Goal: Information Seeking & Learning: Learn about a topic

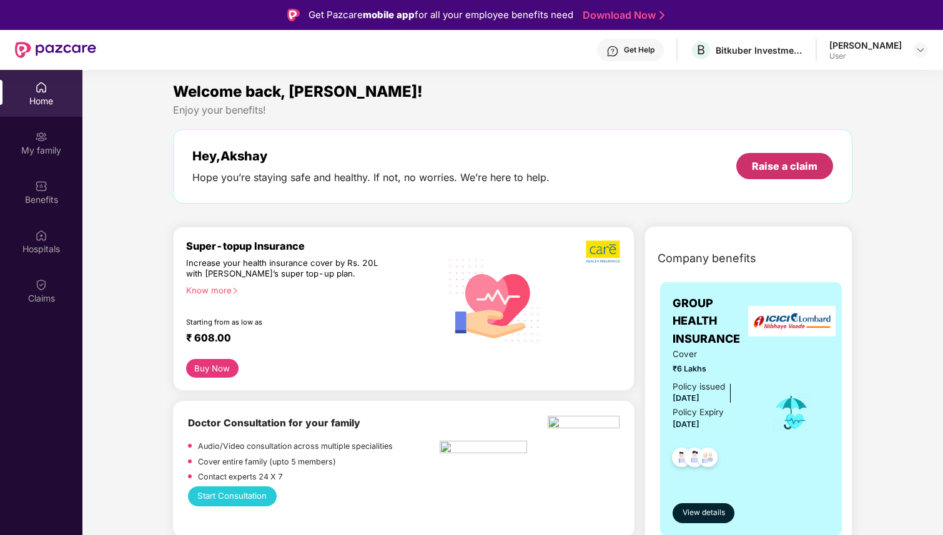
click at [765, 162] on div "Raise a claim" at bounding box center [785, 166] width 66 height 14
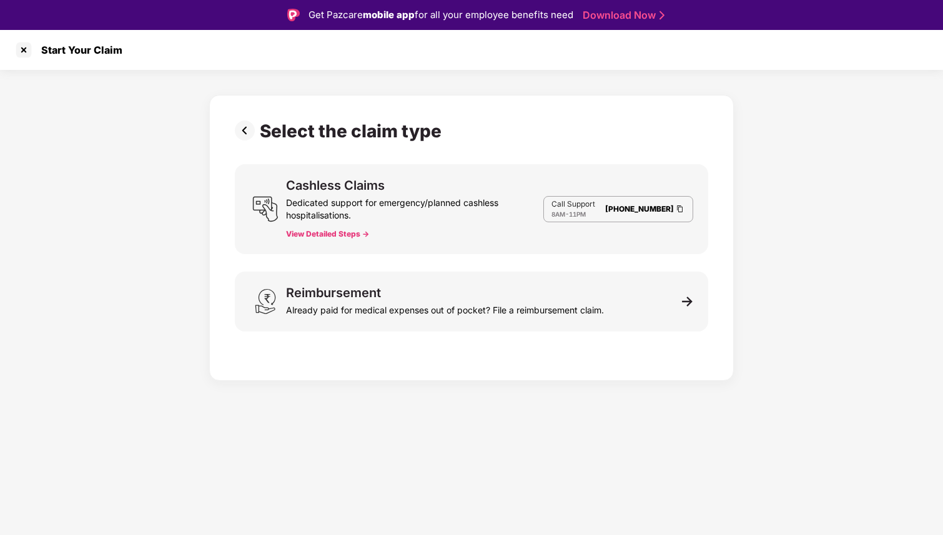
click at [477, 200] on div "Dedicated support for emergency/planned cashless hospitalisations." at bounding box center [414, 207] width 257 height 30
click at [329, 237] on button "View Detailed Steps ->" at bounding box center [327, 234] width 83 height 10
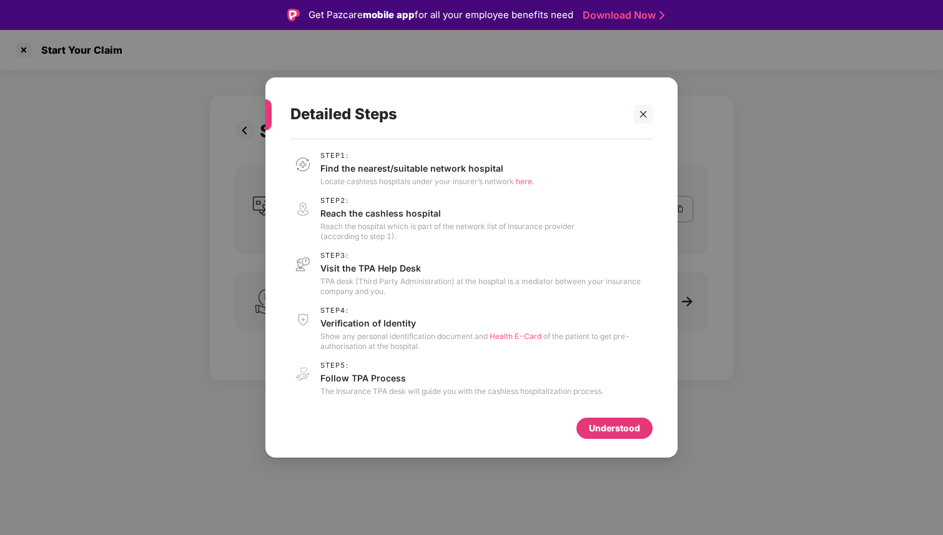
click at [521, 182] on span "here." at bounding box center [525, 181] width 18 height 9
click at [643, 111] on icon "close" at bounding box center [643, 114] width 9 height 9
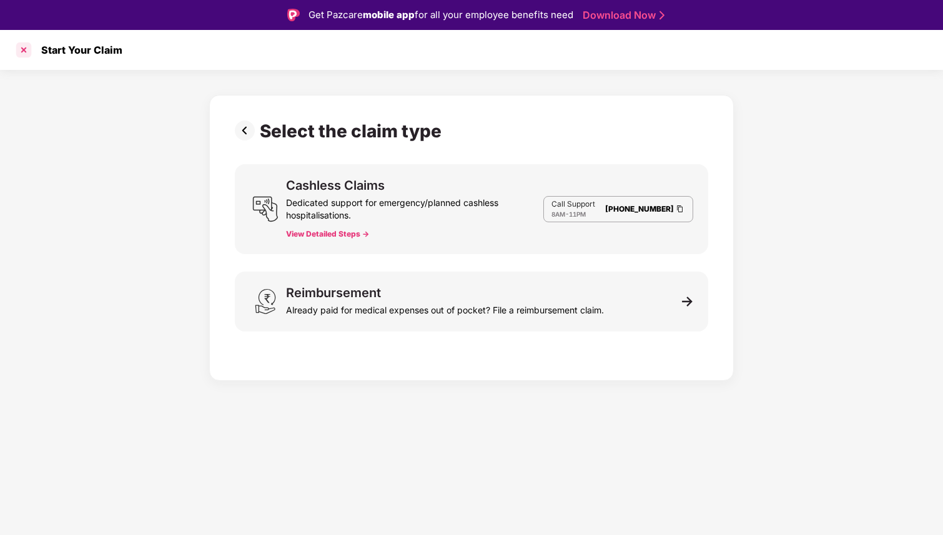
click at [26, 52] on div at bounding box center [24, 50] width 20 height 20
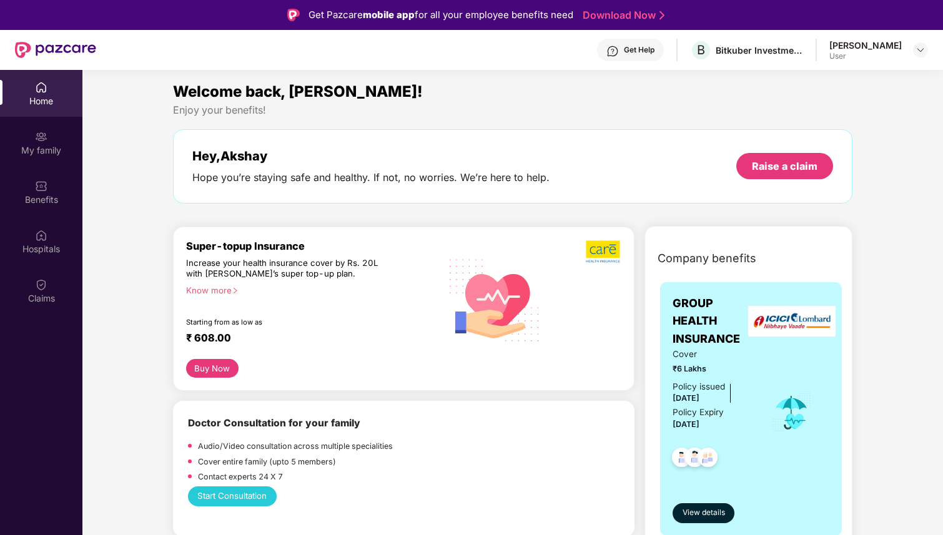
click at [899, 46] on div "[PERSON_NAME]" at bounding box center [865, 45] width 72 height 12
click at [918, 51] on img at bounding box center [921, 50] width 10 height 10
click at [669, 81] on div "Welcome back, [PERSON_NAME]!" at bounding box center [512, 92] width 679 height 24
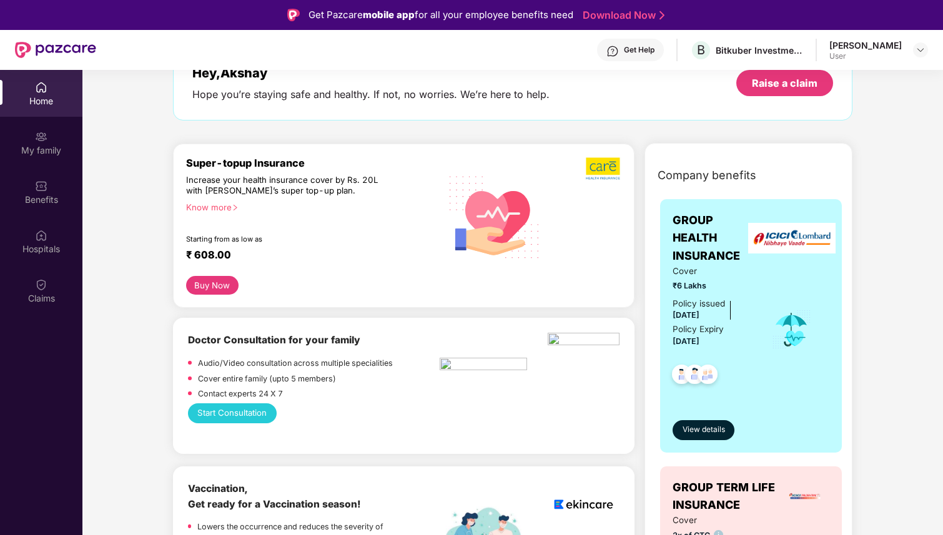
scroll to position [86, 0]
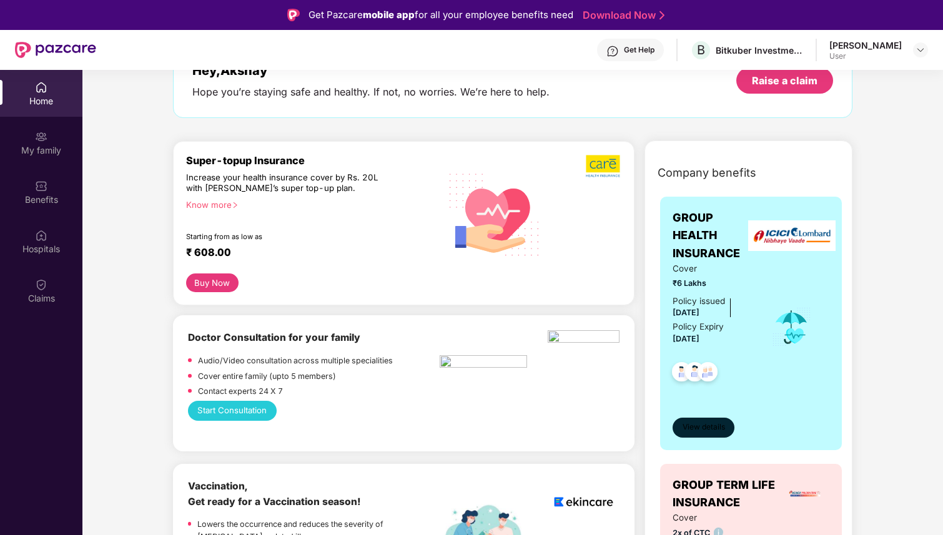
click at [710, 430] on span "View details" at bounding box center [704, 428] width 42 height 12
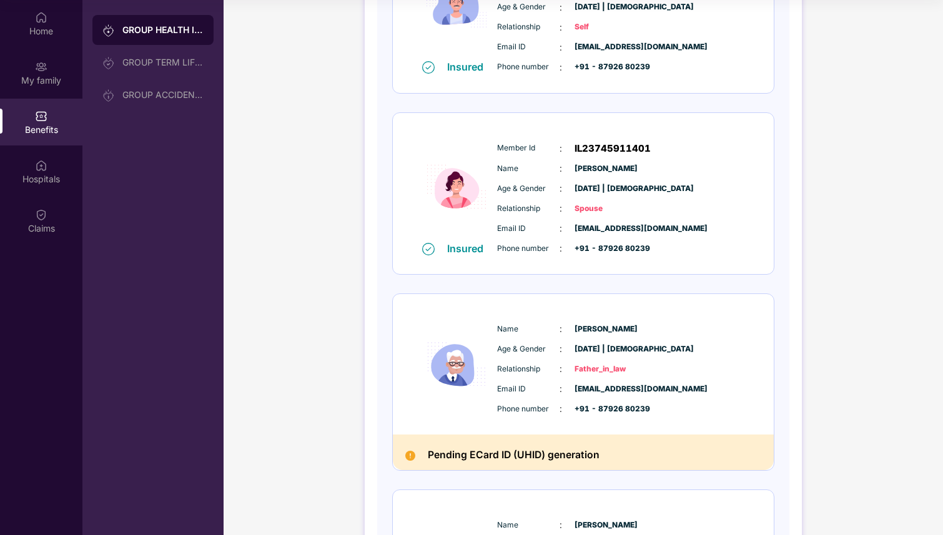
scroll to position [246, 0]
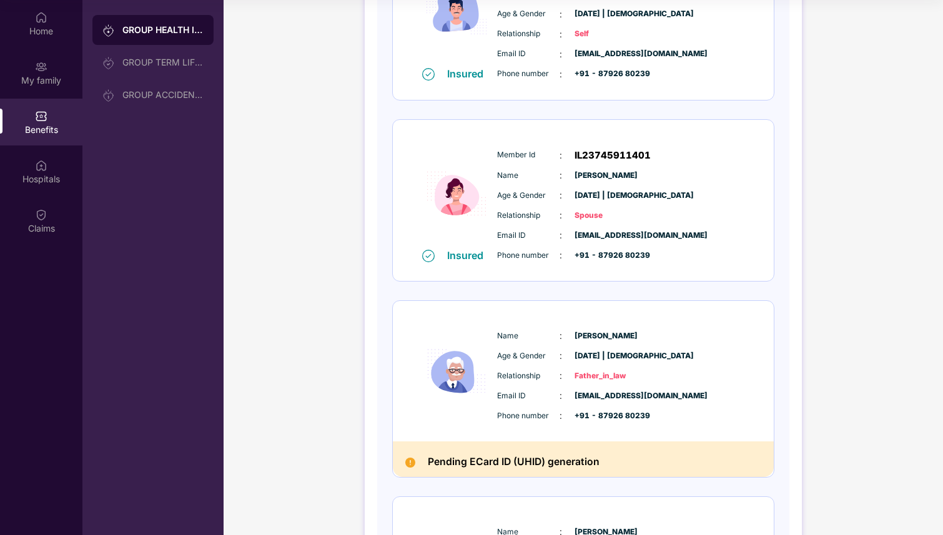
click at [460, 457] on h2 "Pending ECard ID (UHID) generation" at bounding box center [514, 462] width 172 height 17
click at [582, 370] on span "Father_in_law" at bounding box center [606, 376] width 62 height 12
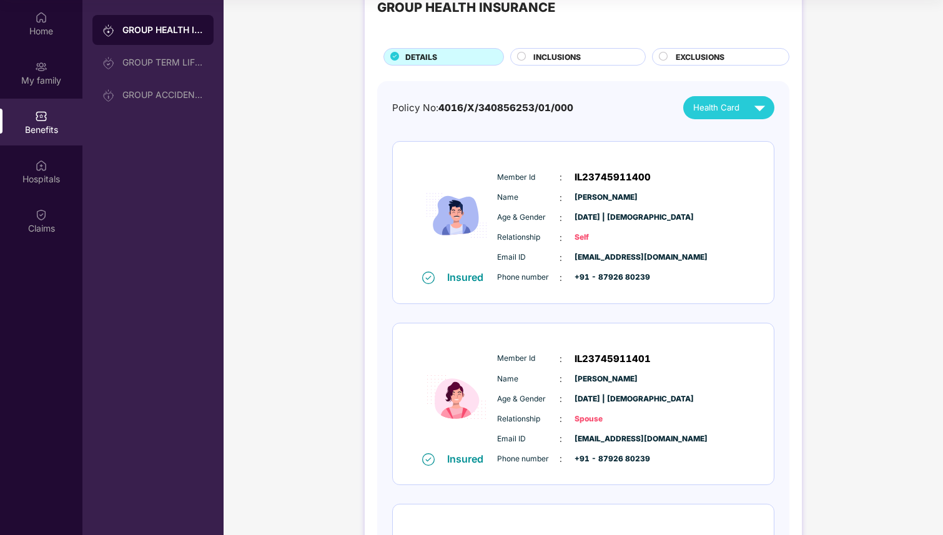
scroll to position [0, 0]
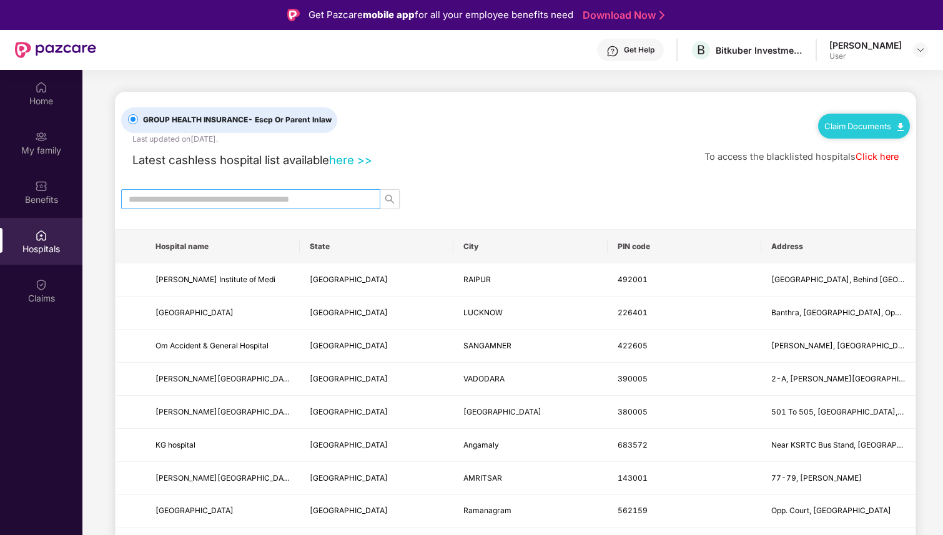
click at [284, 200] on input "text" at bounding box center [246, 199] width 234 height 14
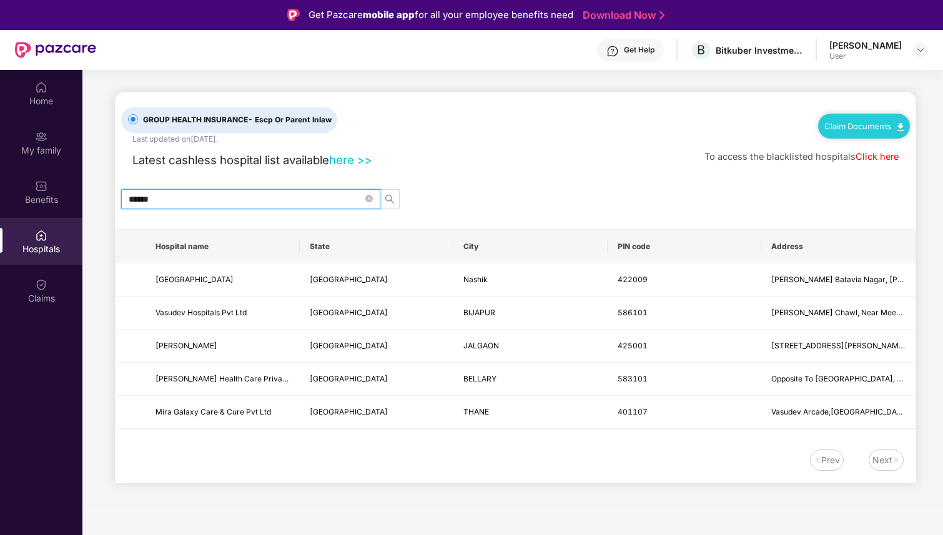
type input "******"
click at [356, 157] on link "here >>" at bounding box center [350, 160] width 43 height 14
click at [602, 165] on div "Latest cashless hospital list available here >> To access the blacklisted hospi…" at bounding box center [515, 157] width 789 height 24
click at [197, 202] on input "******" at bounding box center [246, 199] width 234 height 14
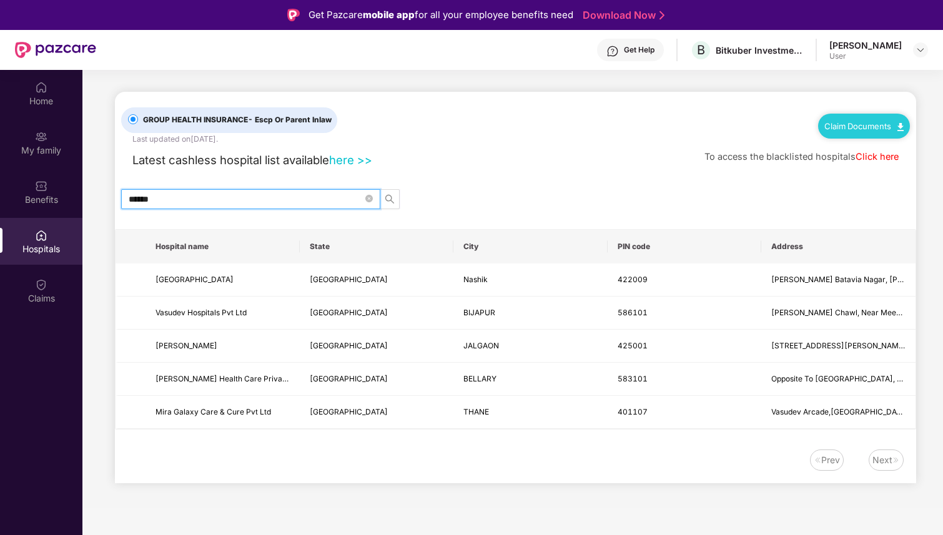
click at [197, 202] on input "******" at bounding box center [246, 199] width 234 height 14
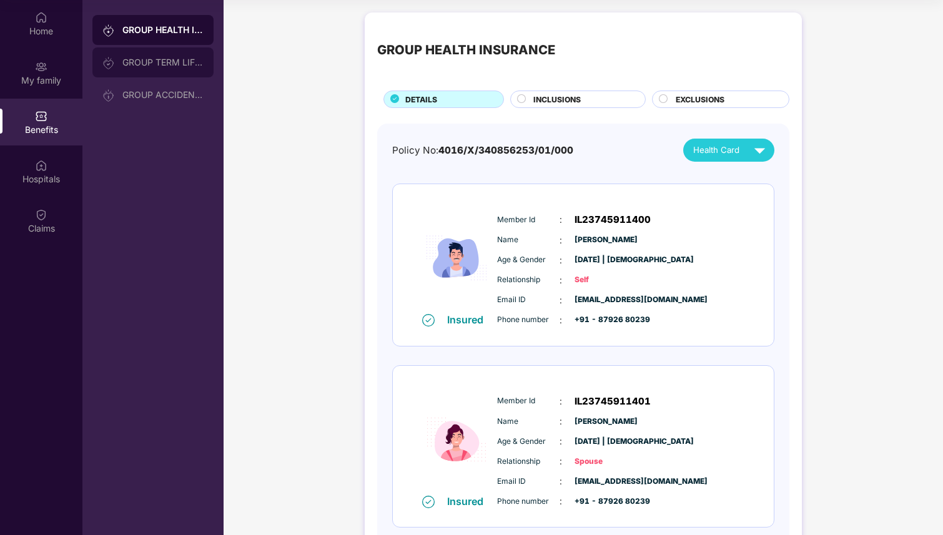
click at [162, 56] on div "GROUP TERM LIFE INSURANCE" at bounding box center [152, 62] width 121 height 30
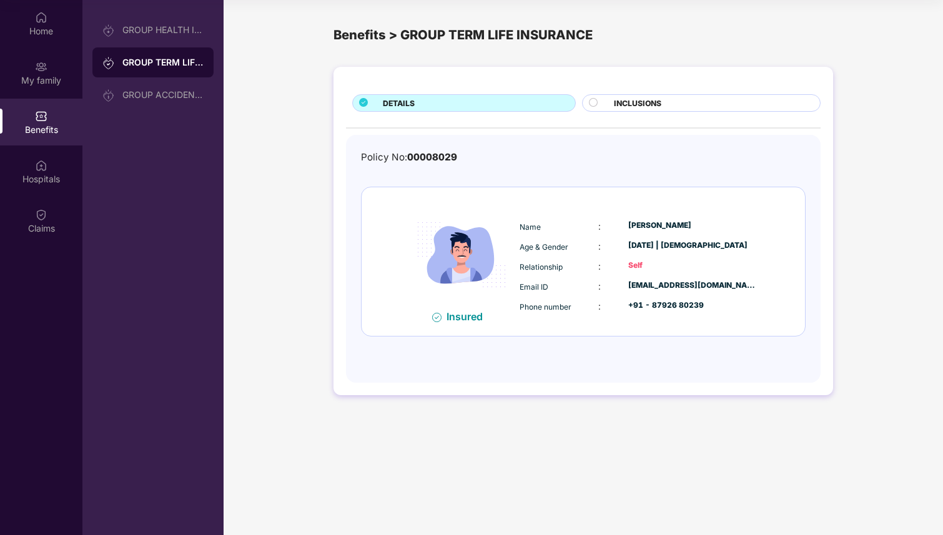
click at [643, 101] on span "INCLUSIONS" at bounding box center [637, 103] width 47 height 12
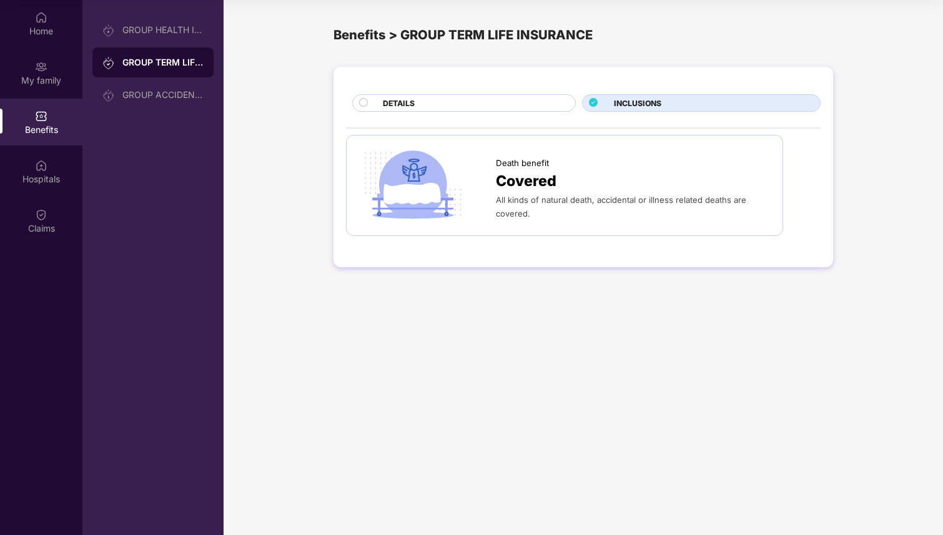
click at [397, 100] on span "DETAILS" at bounding box center [399, 103] width 32 height 12
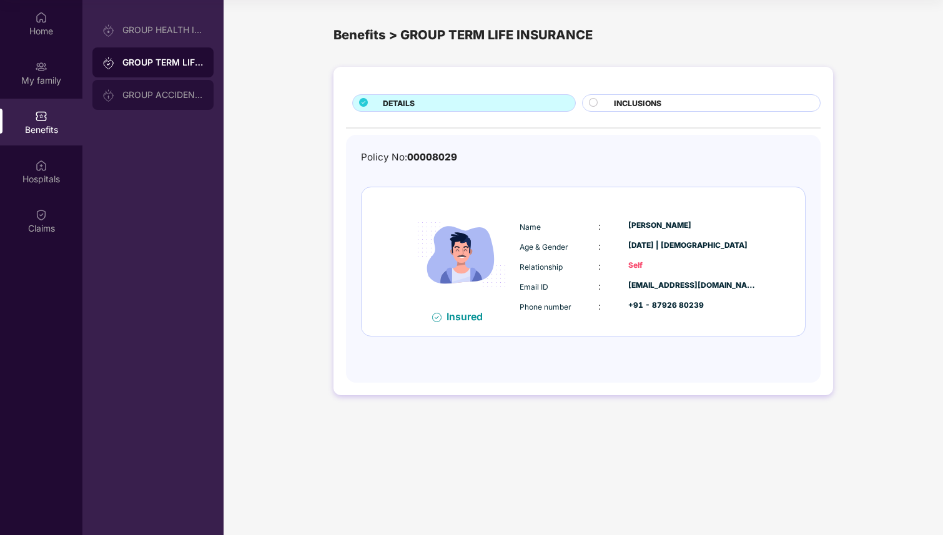
click at [171, 99] on div "GROUP ACCIDENTAL INSURANCE" at bounding box center [162, 95] width 81 height 10
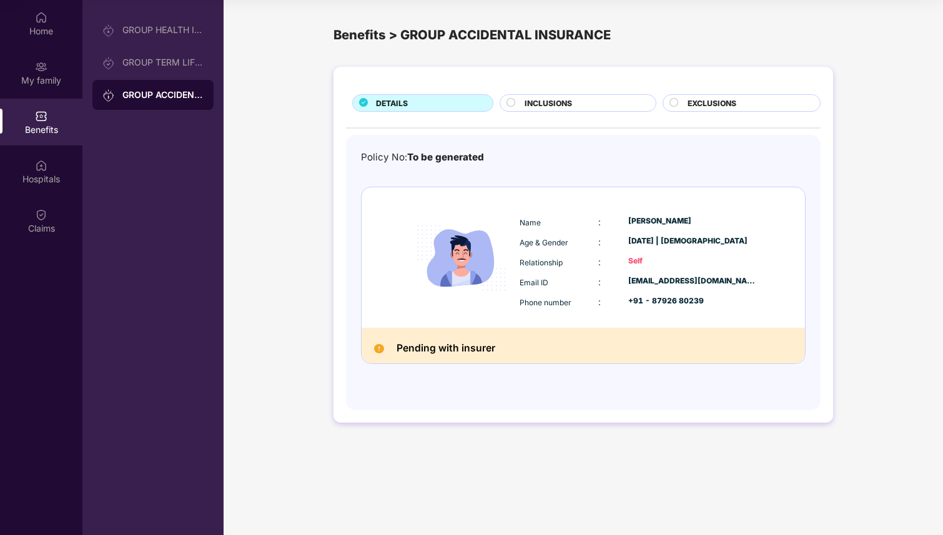
click at [537, 111] on div "INCLUSIONS" at bounding box center [578, 102] width 157 height 17
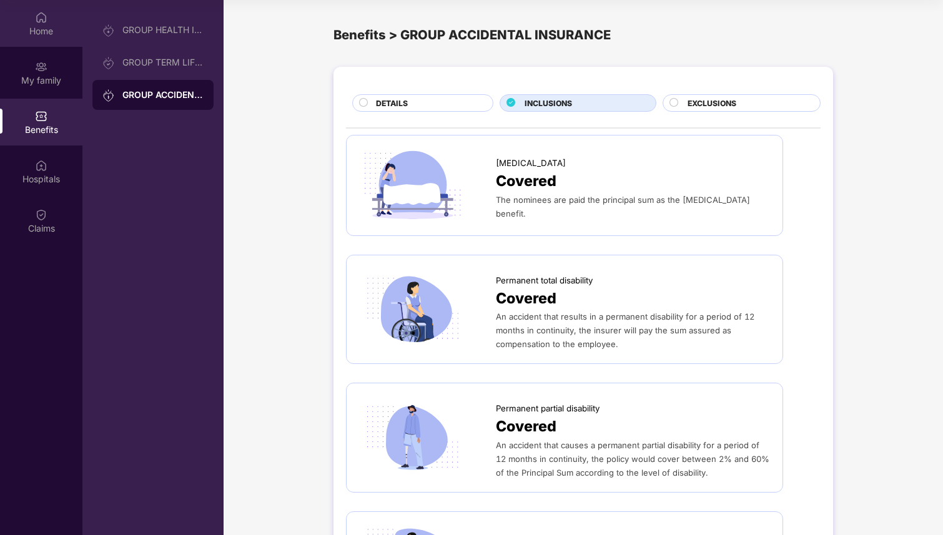
click at [42, 39] on div "Home" at bounding box center [41, 23] width 82 height 47
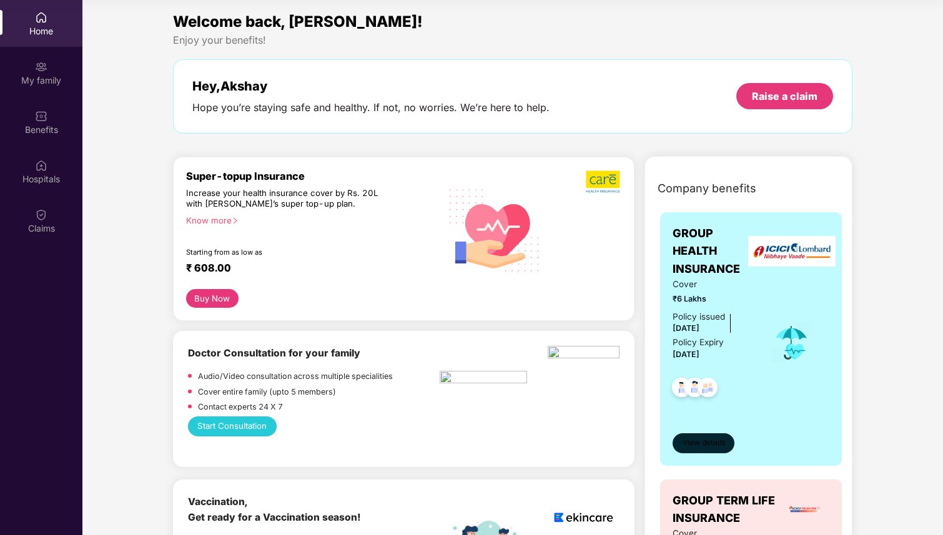
click at [714, 447] on span "View details" at bounding box center [704, 443] width 42 height 12
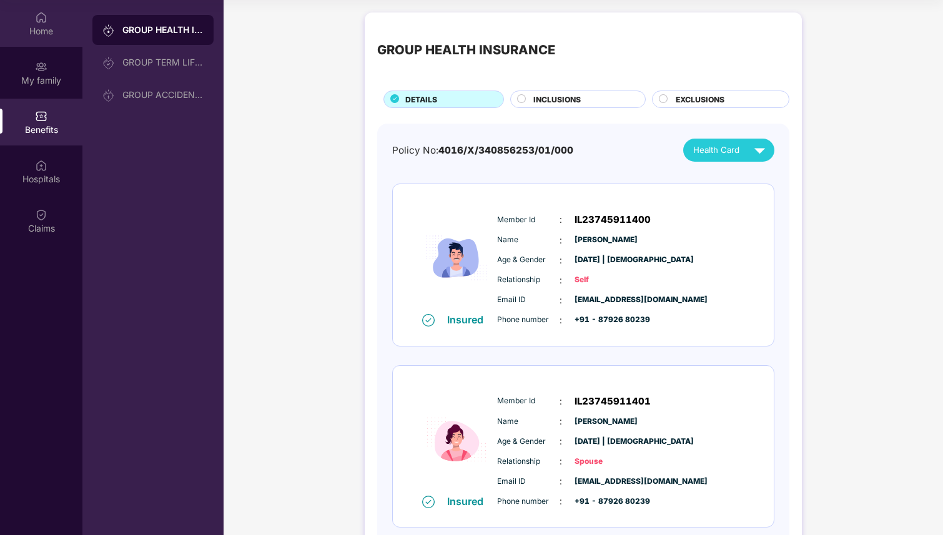
click at [39, 29] on div "Home" at bounding box center [41, 31] width 82 height 12
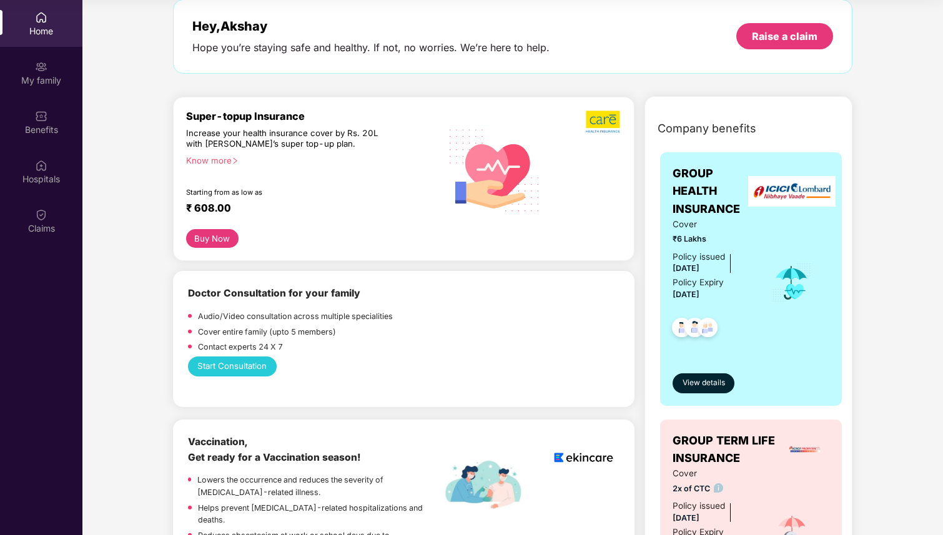
scroll to position [59, 0]
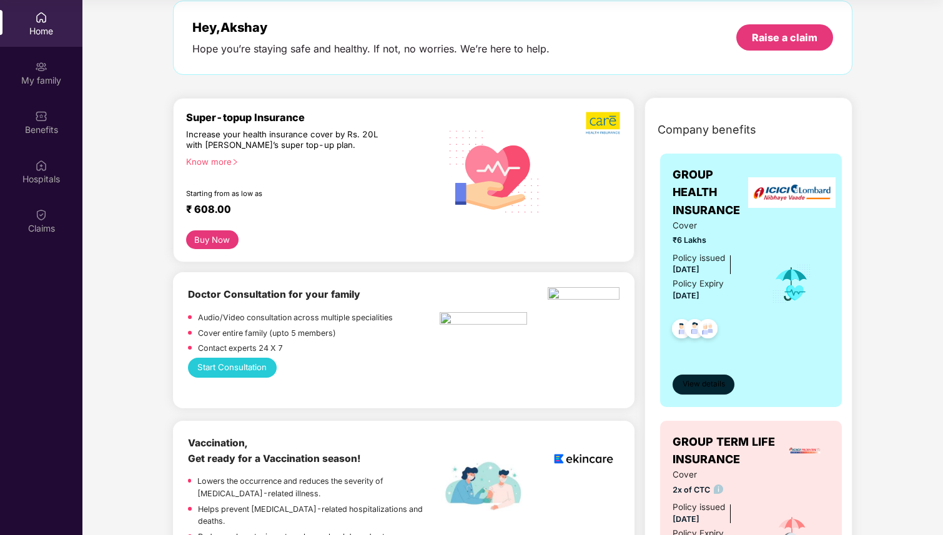
click at [705, 386] on span "View details" at bounding box center [704, 384] width 42 height 12
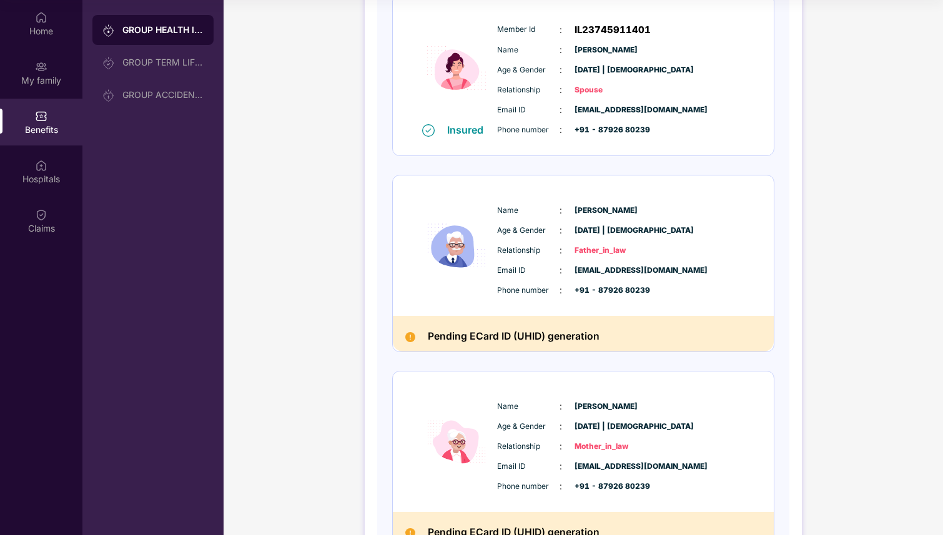
scroll to position [370, 0]
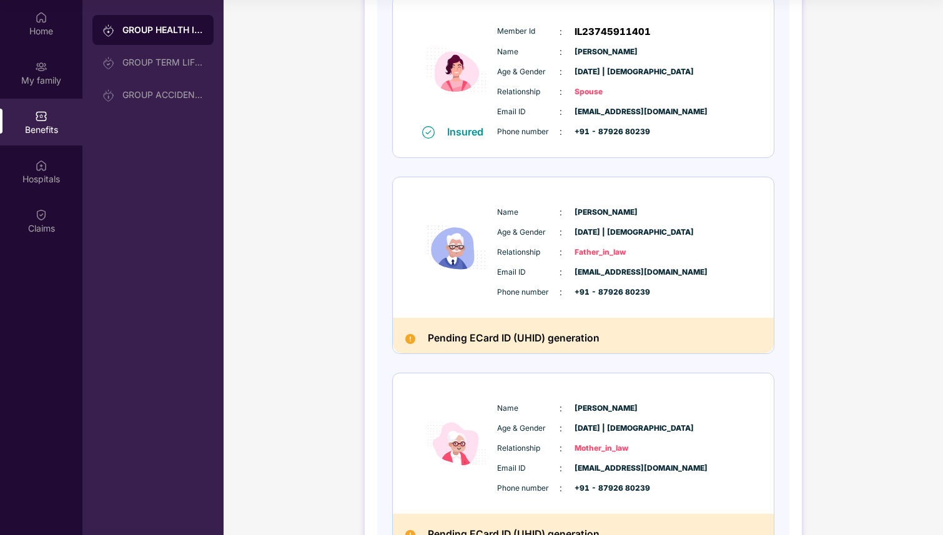
click at [556, 327] on div "Pending ECard ID (UHID) generation" at bounding box center [583, 336] width 381 height 36
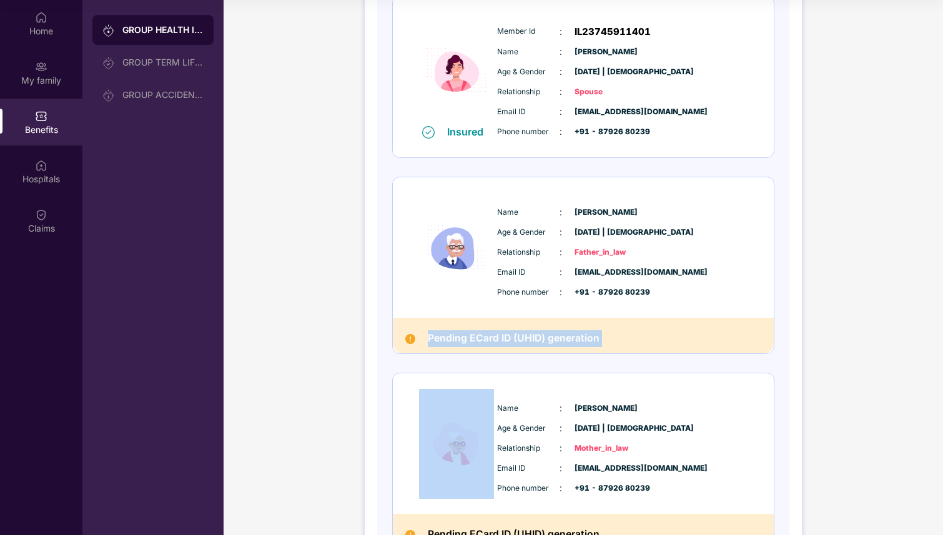
click at [556, 327] on div "Pending ECard ID (UHID) generation" at bounding box center [583, 336] width 381 height 36
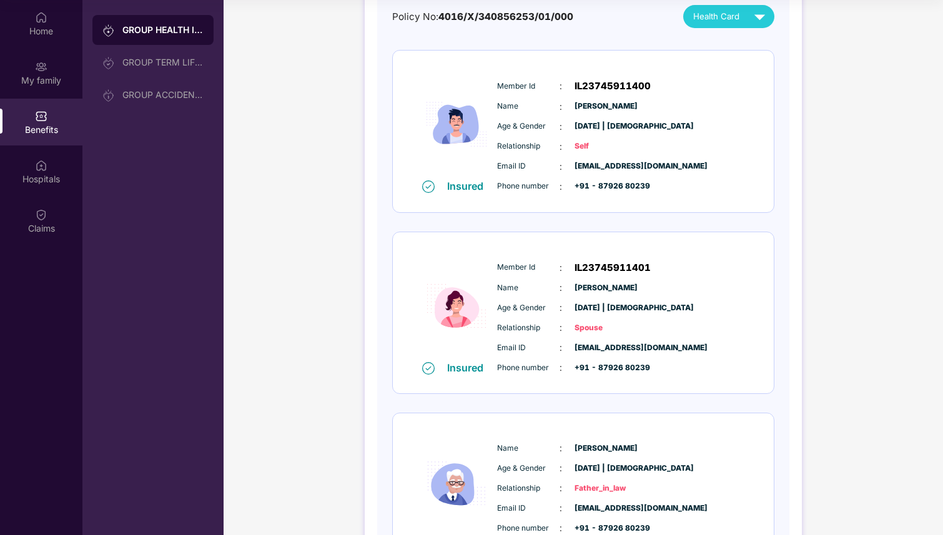
scroll to position [0, 0]
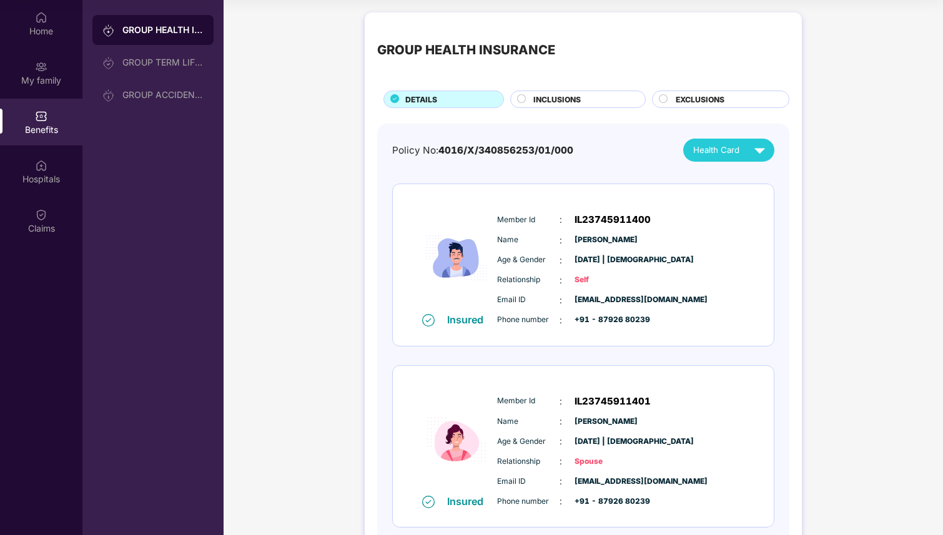
click at [576, 97] on span "INCLUSIONS" at bounding box center [556, 100] width 47 height 12
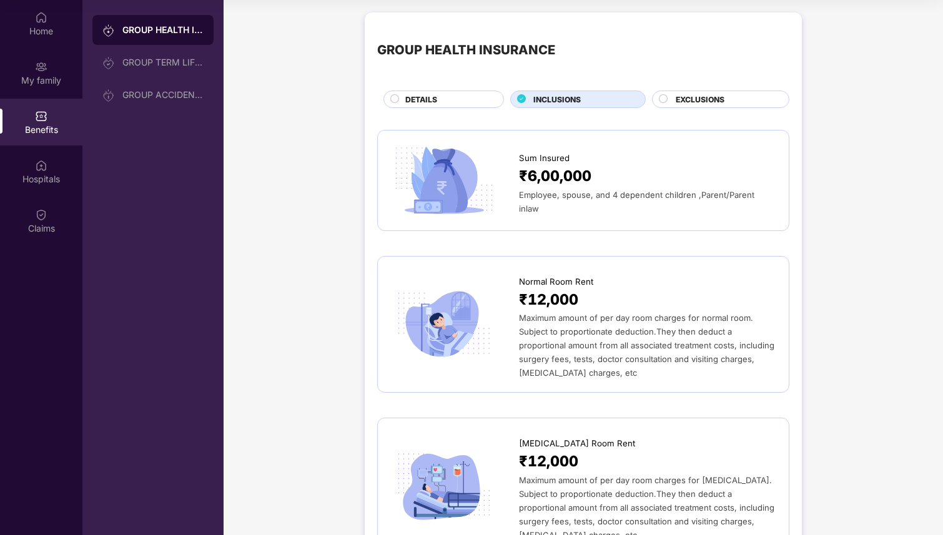
click at [428, 96] on span "DETAILS" at bounding box center [421, 100] width 32 height 12
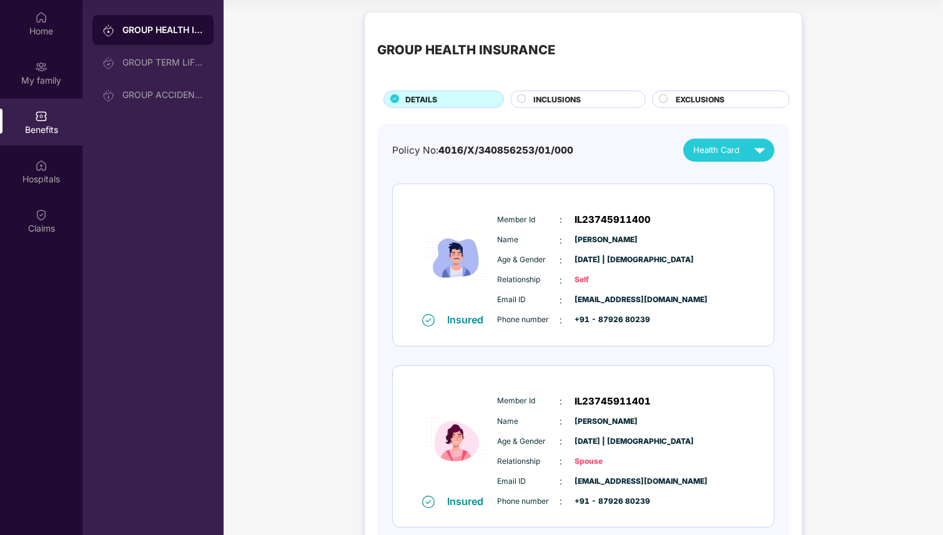
click at [565, 103] on span "INCLUSIONS" at bounding box center [556, 100] width 47 height 12
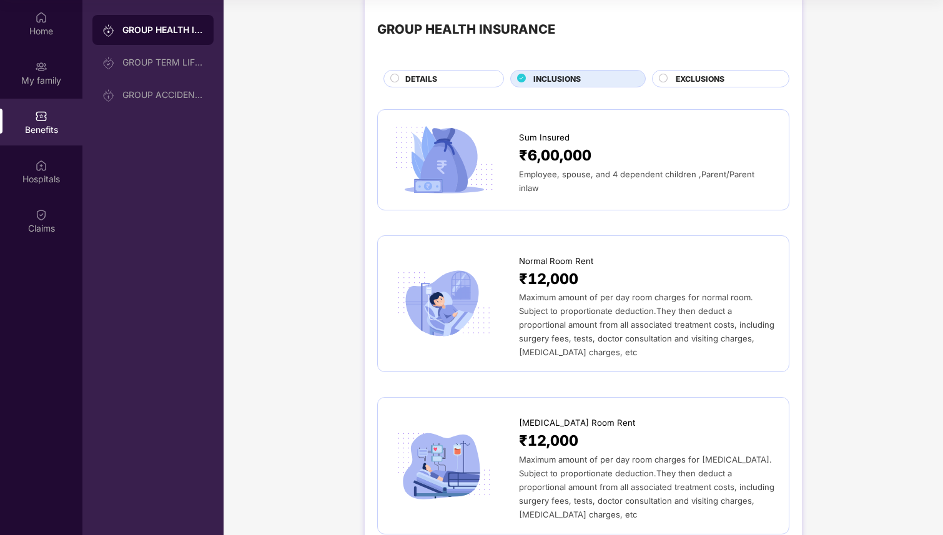
scroll to position [22, 0]
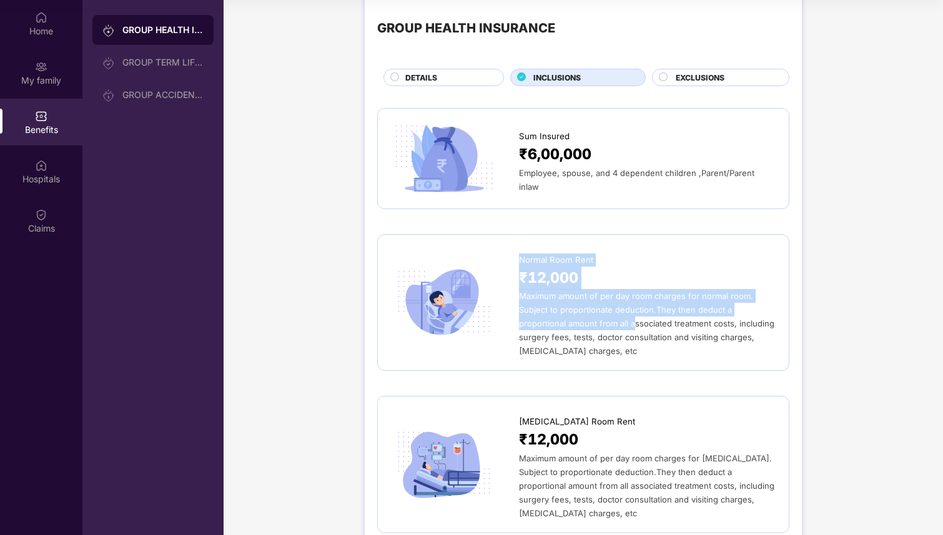
drag, startPoint x: 519, startPoint y: 259, endPoint x: 635, endPoint y: 324, distance: 132.5
click at [635, 324] on div "Normal Room Rent ₹12,000 Maximum amount of per day room charges for normal room…" at bounding box center [647, 302] width 257 height 111
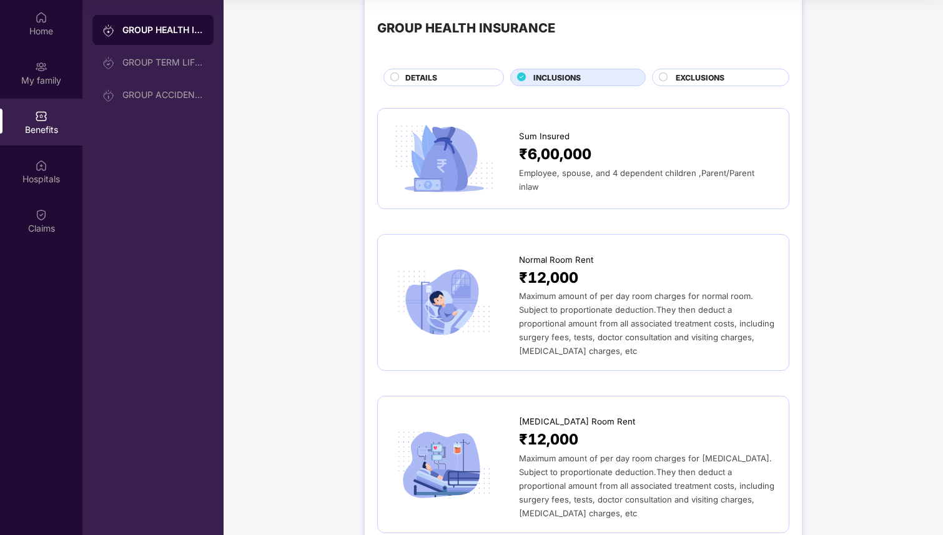
click at [681, 80] on span "EXCLUSIONS" at bounding box center [700, 78] width 49 height 12
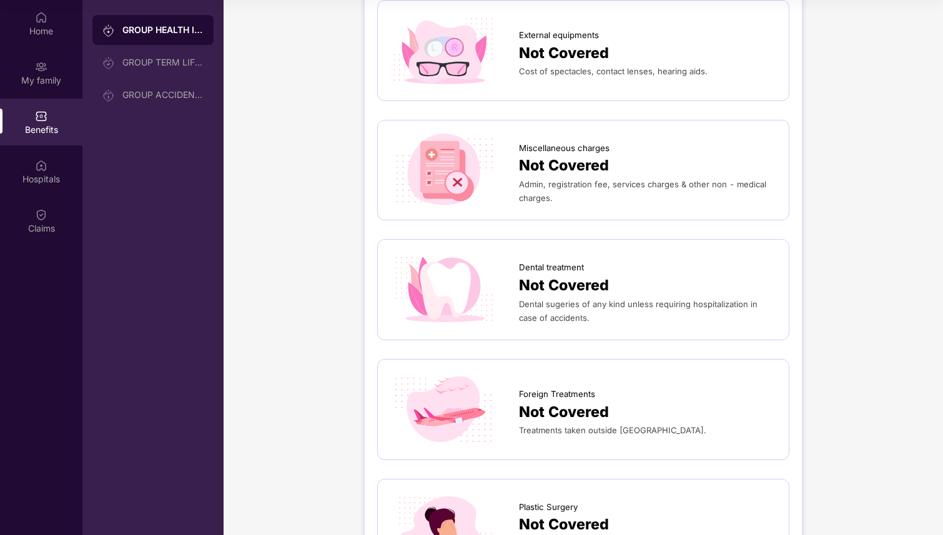
scroll to position [257, 0]
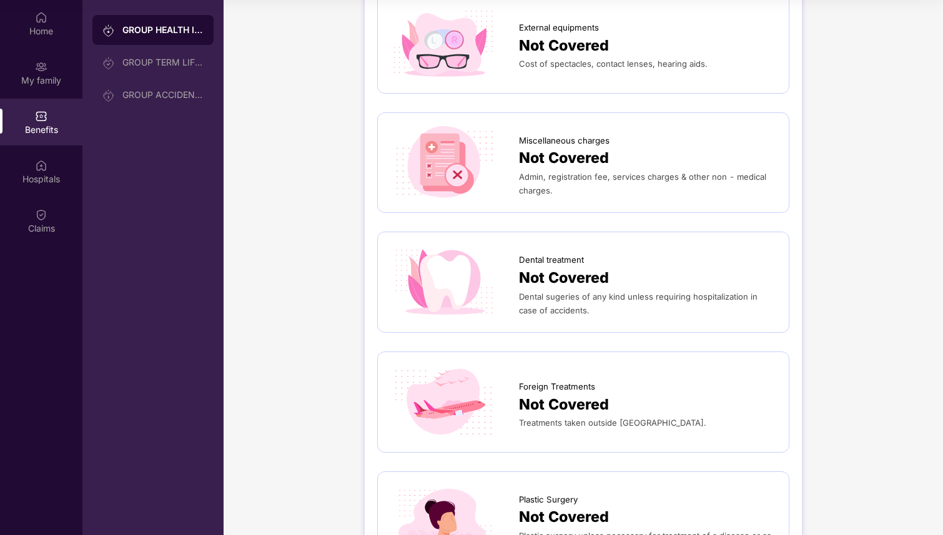
click at [658, 143] on div "Miscellaneous charges" at bounding box center [647, 137] width 257 height 19
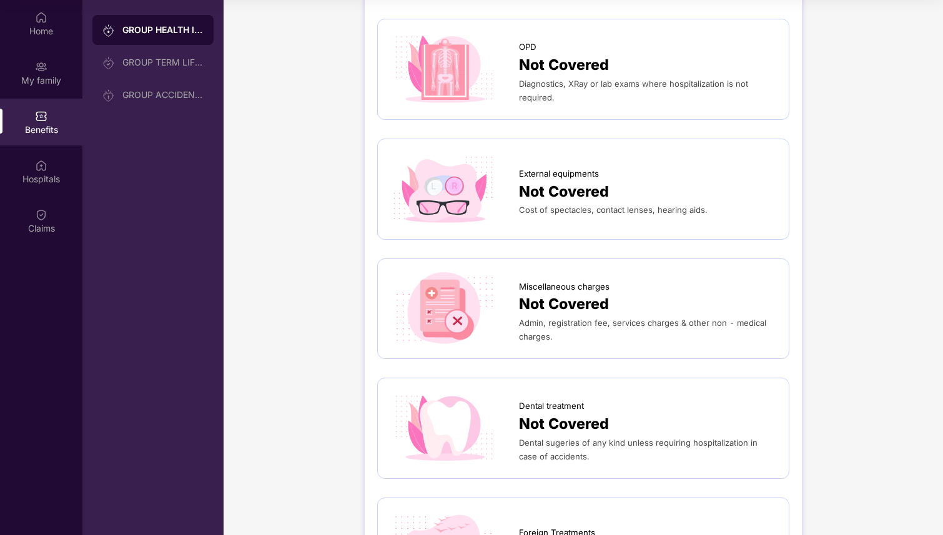
scroll to position [158, 0]
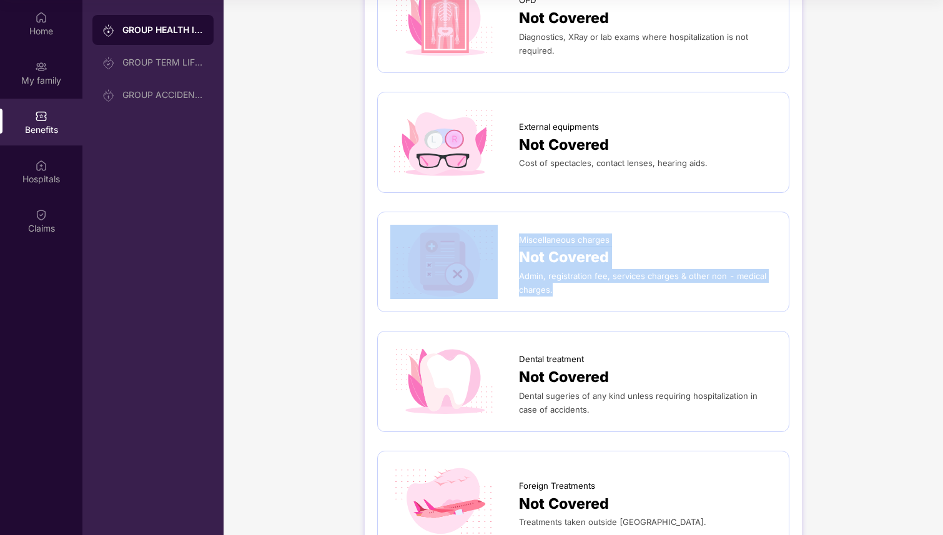
drag, startPoint x: 517, startPoint y: 275, endPoint x: 587, endPoint y: 290, distance: 71.7
click at [587, 290] on div "Miscellaneous charges Not Covered Admin, registration fee, services charges & o…" at bounding box center [583, 262] width 386 height 75
copy div "Miscellaneous charges Not Covered Admin, registration fee, services charges & o…"
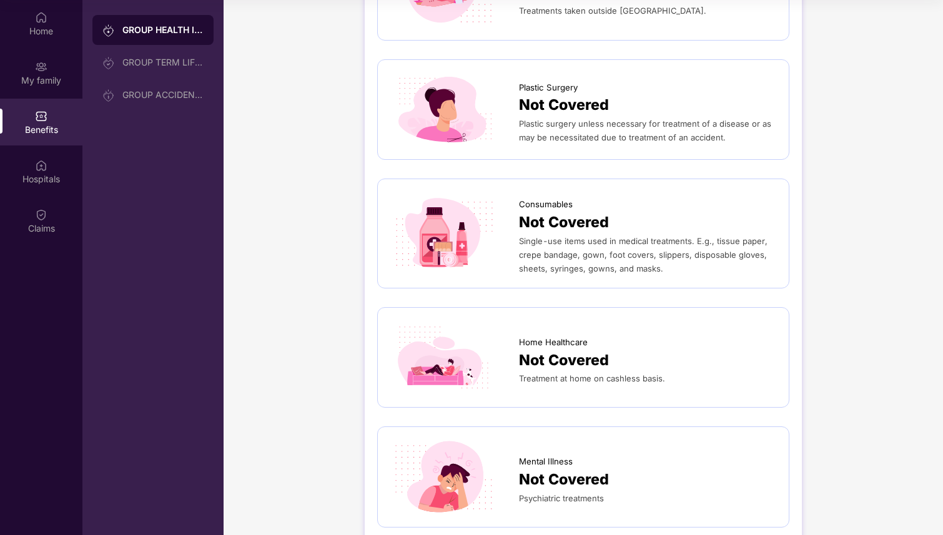
scroll to position [712, 0]
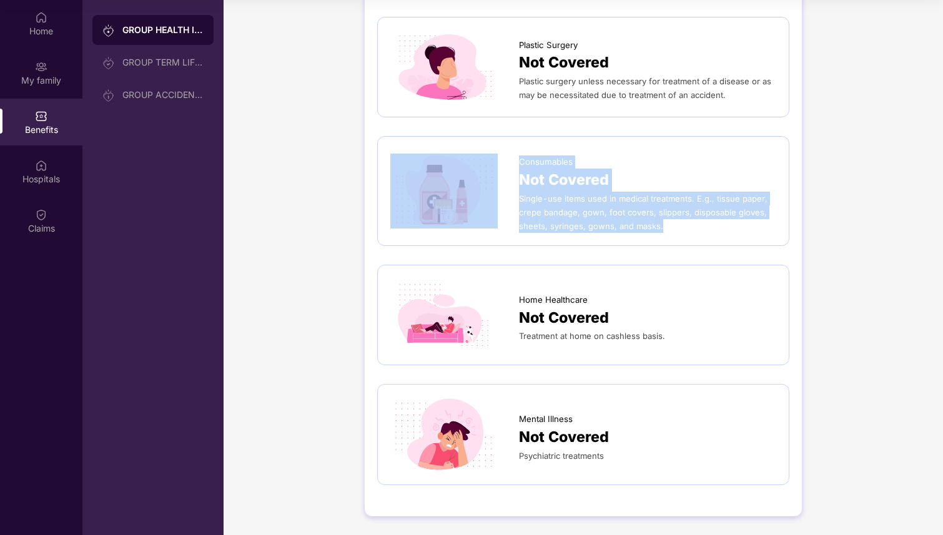
drag, startPoint x: 665, startPoint y: 229, endPoint x: 518, endPoint y: 174, distance: 156.7
click at [519, 173] on div "Consumables Not Covered Single-use items used in medical treatments. E.g., tiss…" at bounding box center [647, 190] width 257 height 83
copy div "Consumables Not Covered Single-use items used in medical treatments. E.g., tiss…"
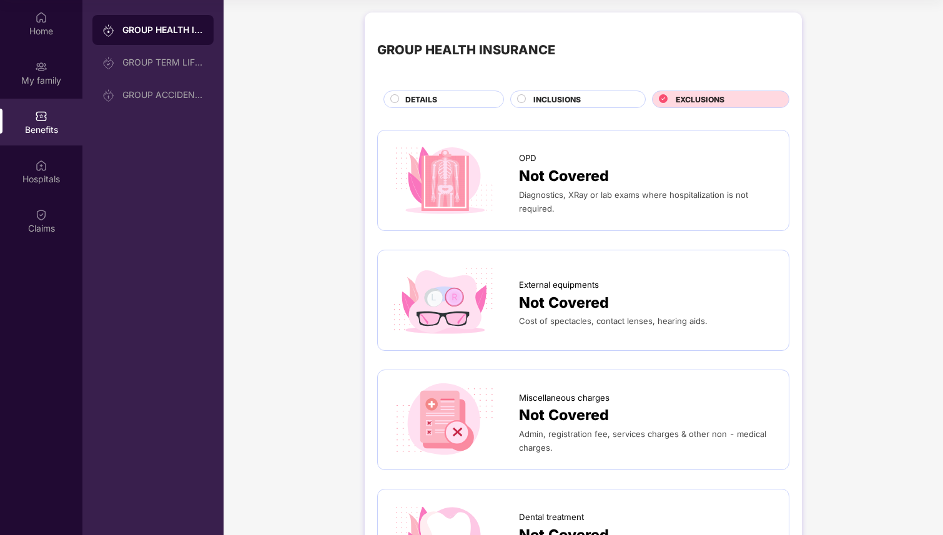
scroll to position [0, 0]
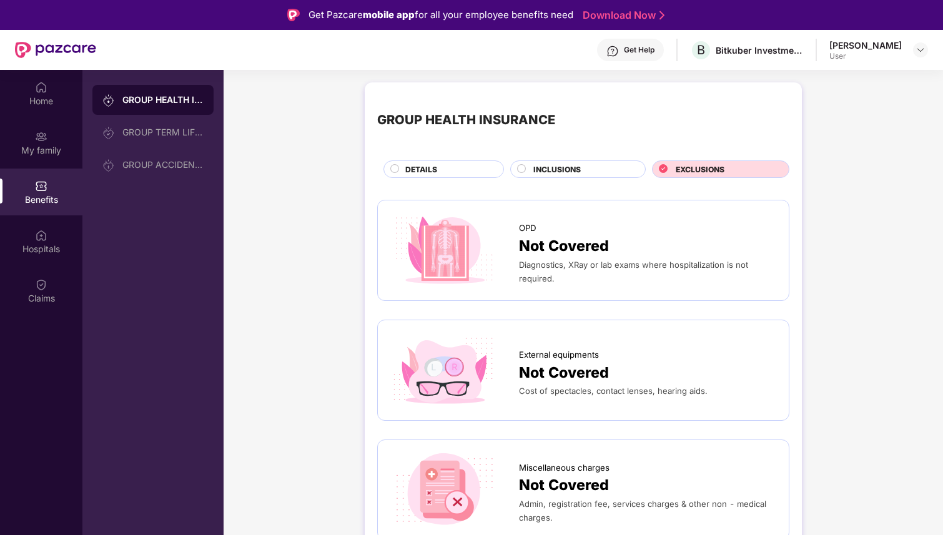
click at [630, 52] on div "Get Help" at bounding box center [639, 50] width 31 height 10
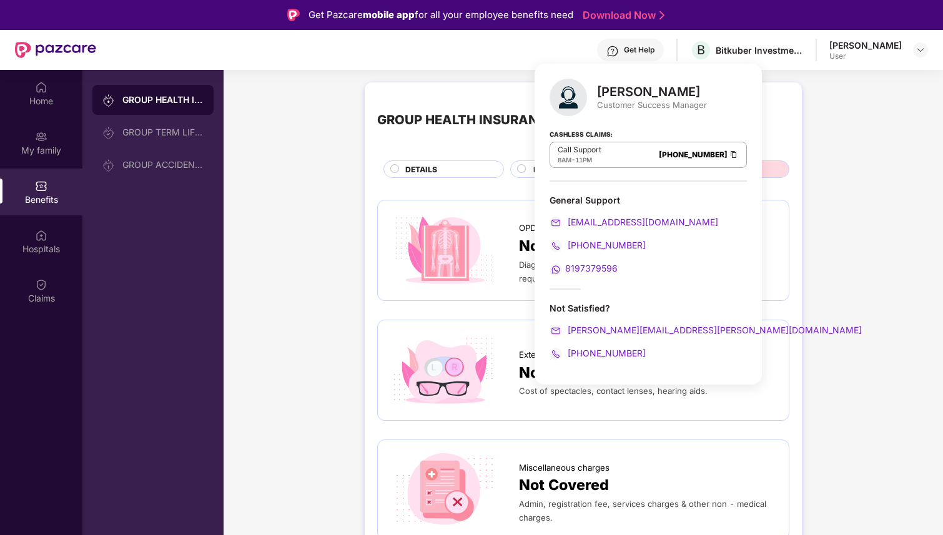
click at [593, 266] on span "8197379596" at bounding box center [591, 268] width 52 height 11
drag, startPoint x: 645, startPoint y: 352, endPoint x: 583, endPoint y: 353, distance: 61.8
click at [582, 353] on div "[PHONE_NUMBER]" at bounding box center [648, 354] width 197 height 14
copy span "8910286300"
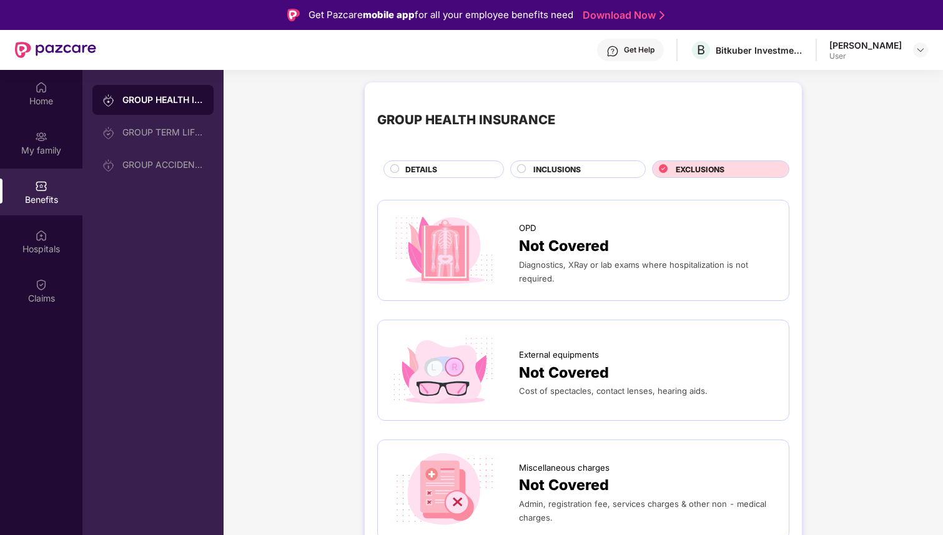
click at [46, 101] on div "Home" at bounding box center [41, 101] width 82 height 12
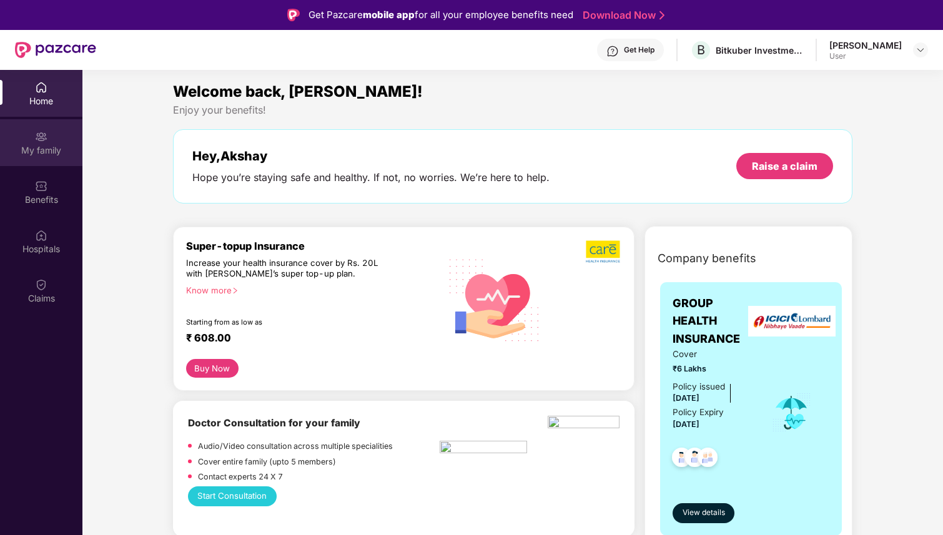
click at [60, 148] on div "My family" at bounding box center [41, 150] width 82 height 12
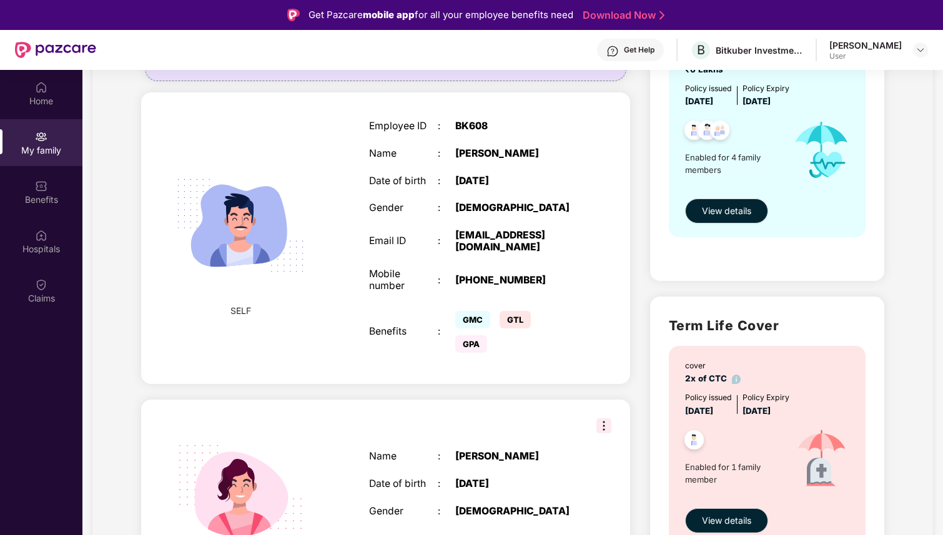
scroll to position [41, 0]
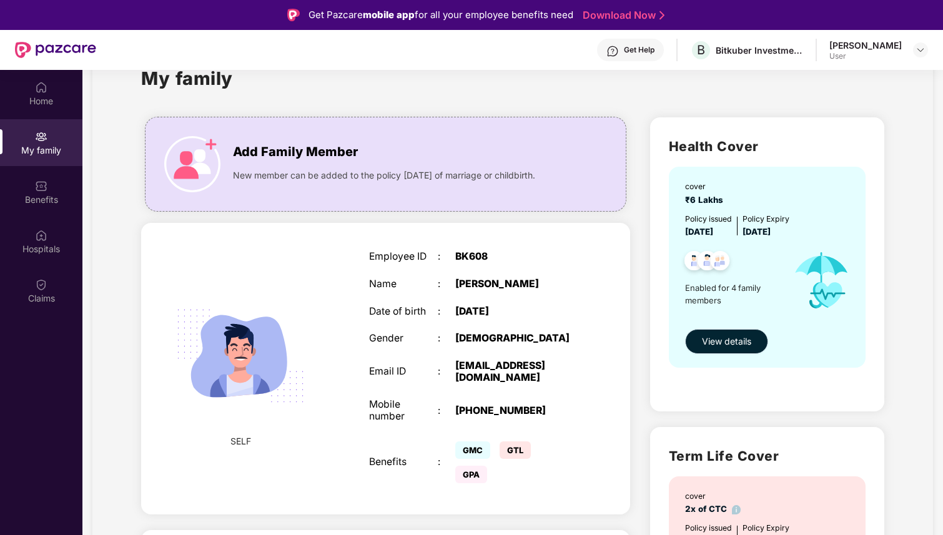
click at [736, 349] on button "View details" at bounding box center [726, 341] width 83 height 25
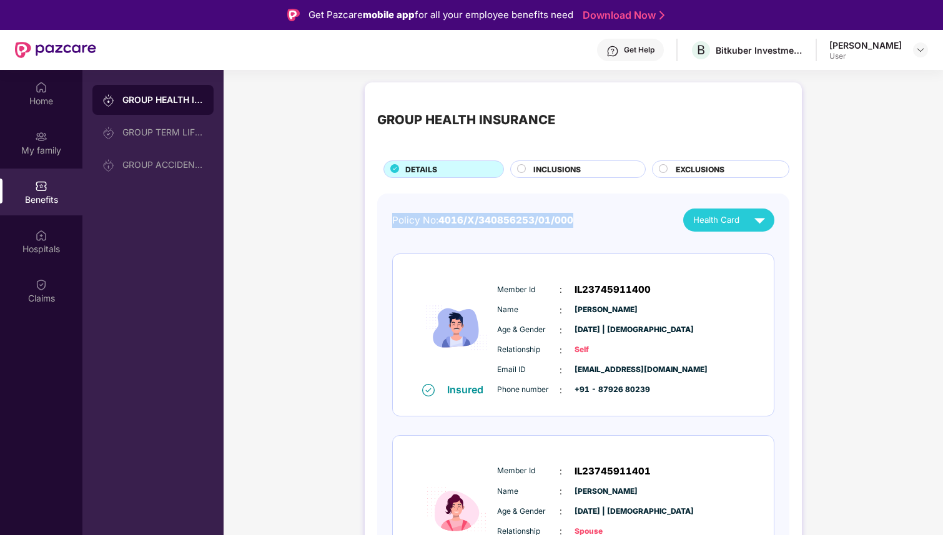
drag, startPoint x: 392, startPoint y: 220, endPoint x: 589, endPoint y: 219, distance: 197.4
click at [589, 219] on div "Policy No: 4016/X/340856253/01/000 Health Card" at bounding box center [583, 220] width 382 height 23
copy div "Policy No: 4016/X/340856253/01/000"
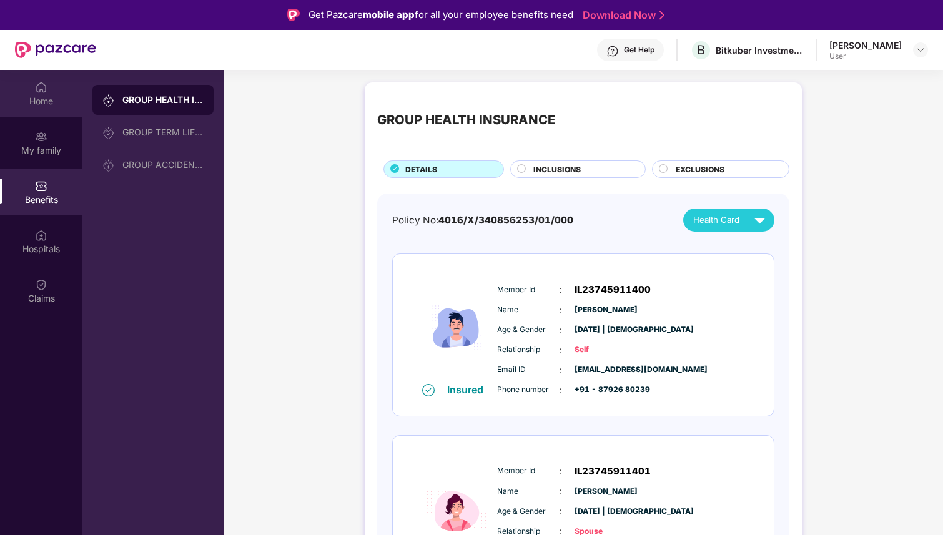
click at [33, 87] on div "Home" at bounding box center [41, 93] width 82 height 47
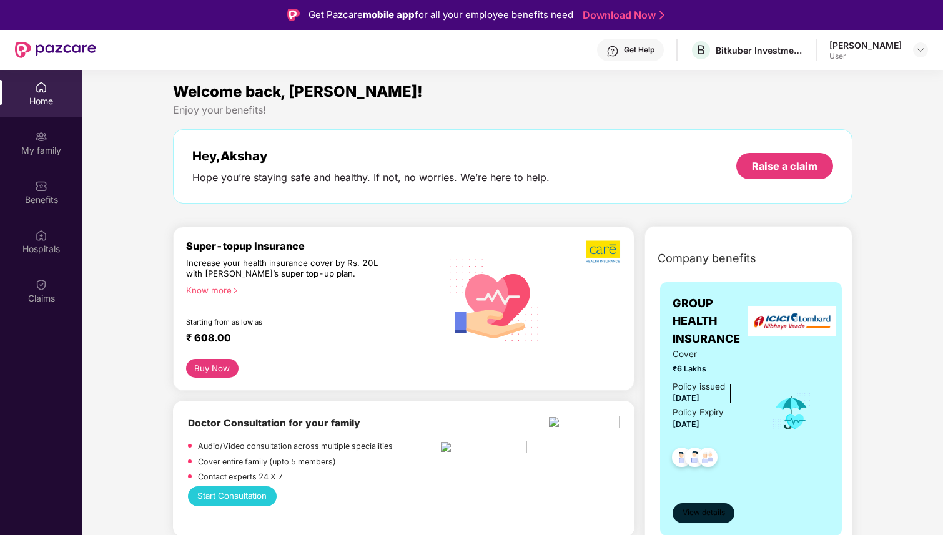
click at [704, 520] on button "View details" at bounding box center [704, 513] width 62 height 20
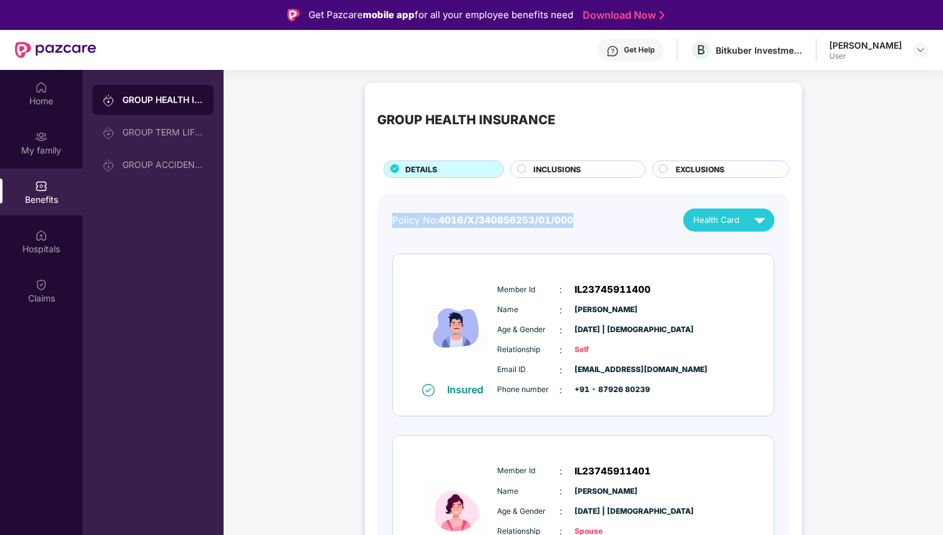
drag, startPoint x: 392, startPoint y: 219, endPoint x: 594, endPoint y: 219, distance: 202.3
click at [594, 219] on div "Policy No: 4016/X/340856253/01/000 Health Card" at bounding box center [583, 220] width 382 height 23
copy div "Policy No: 4016/X/340856253/01/000"
click at [651, 51] on div "Get Help" at bounding box center [639, 50] width 31 height 10
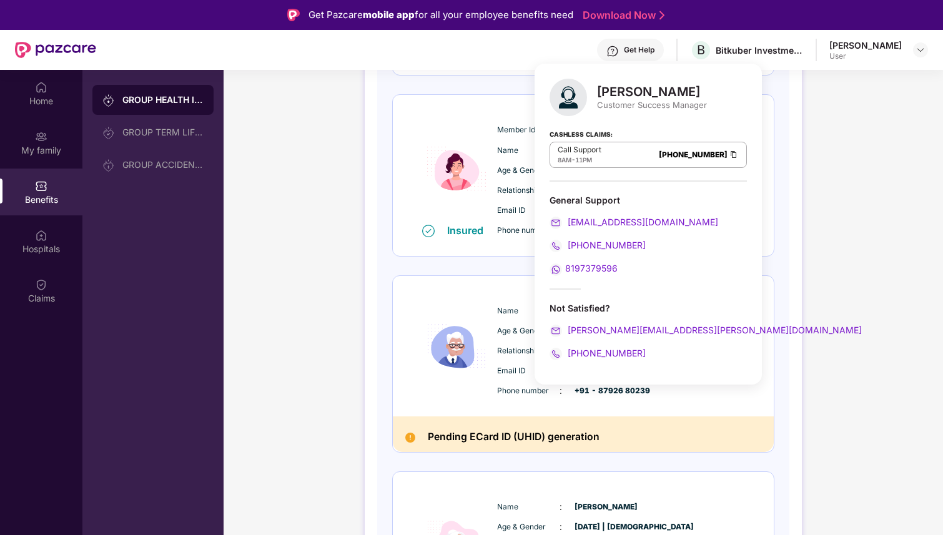
scroll to position [368, 0]
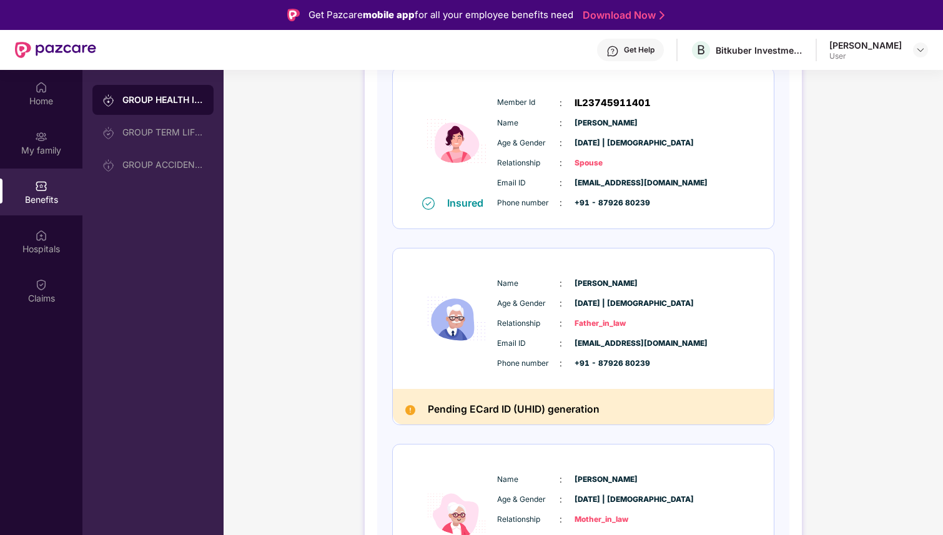
click at [412, 289] on div "Name : [PERSON_NAME] Age & Gender : [DATE] | [DEMOGRAPHIC_DATA] Relationship : …" at bounding box center [583, 319] width 381 height 141
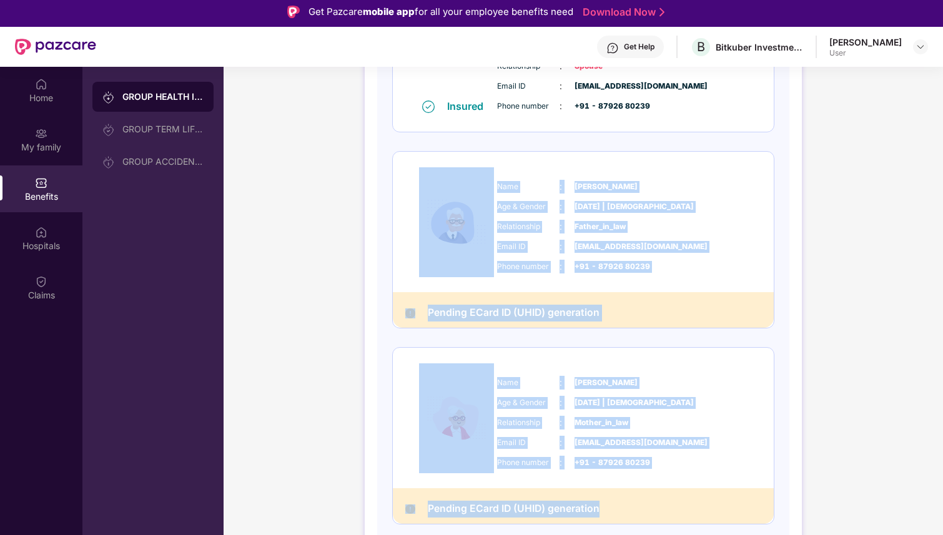
scroll to position [8, 0]
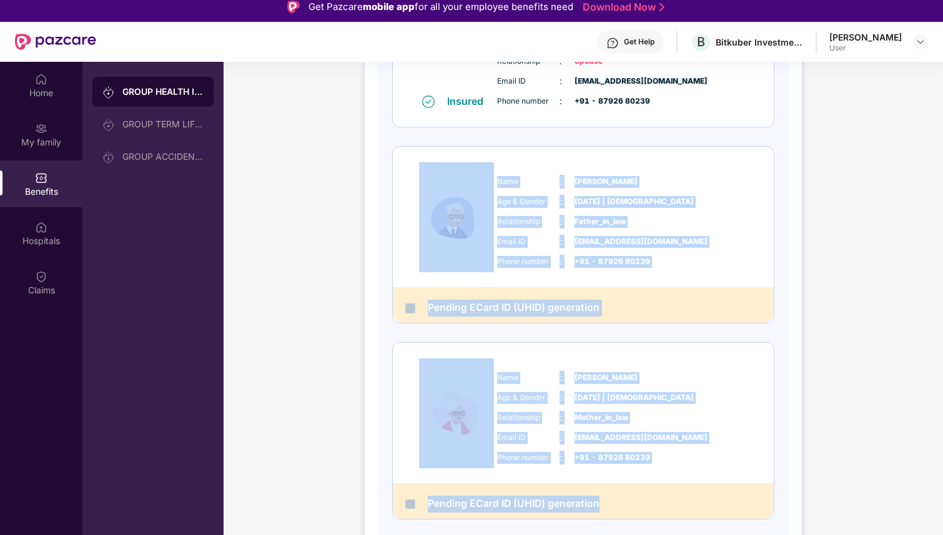
drag, startPoint x: 384, startPoint y: 155, endPoint x: 685, endPoint y: 509, distance: 464.8
click at [685, 509] on div "Policy No: 4016/X/340856253/01/000 Health Card Insured Member Id : IL2374591140…" at bounding box center [583, 144] width 412 height 842
click at [676, 452] on div "Phone number : +91 - 87926 80239" at bounding box center [621, 458] width 248 height 14
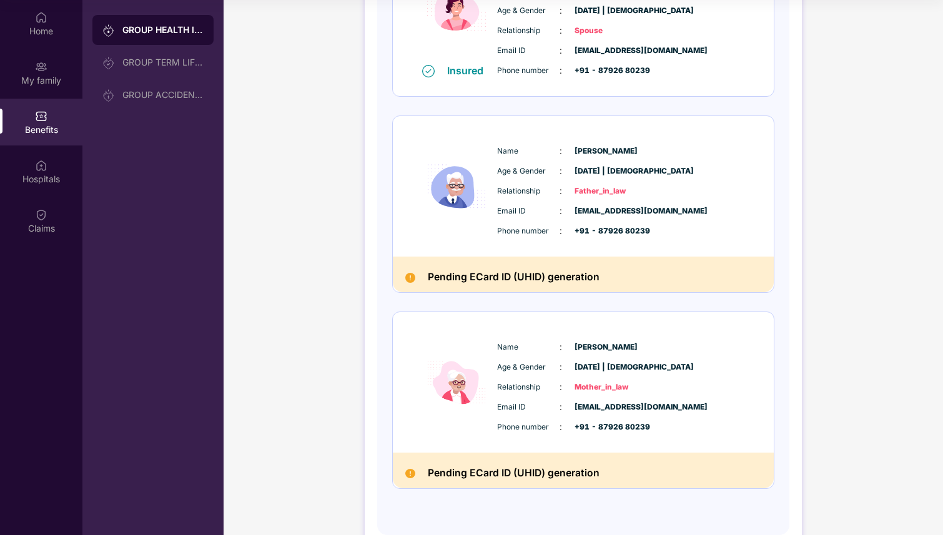
scroll to position [427, 0]
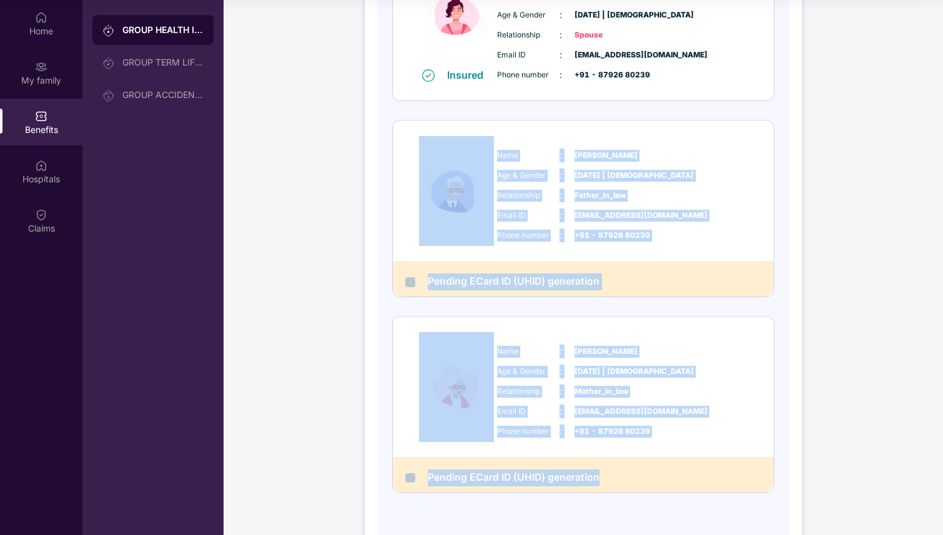
drag, startPoint x: 383, startPoint y: 123, endPoint x: 653, endPoint y: 477, distance: 444.3
click at [653, 477] on div "Policy No: 4016/X/340856253/01/000 Health Card Insured Member Id : IL2374591140…" at bounding box center [583, 118] width 412 height 842
click at [653, 477] on div "Pending ECard ID (UHID) generation" at bounding box center [583, 475] width 381 height 36
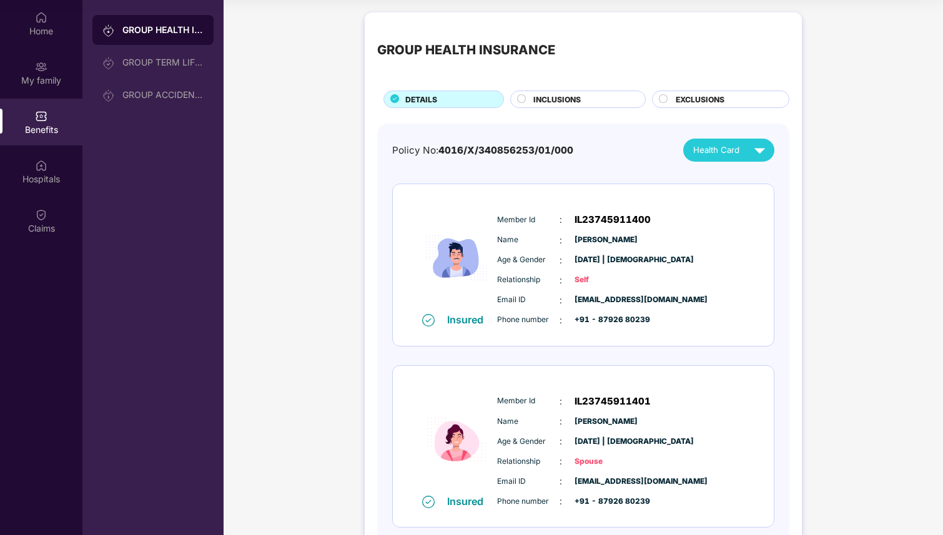
scroll to position [0, 0]
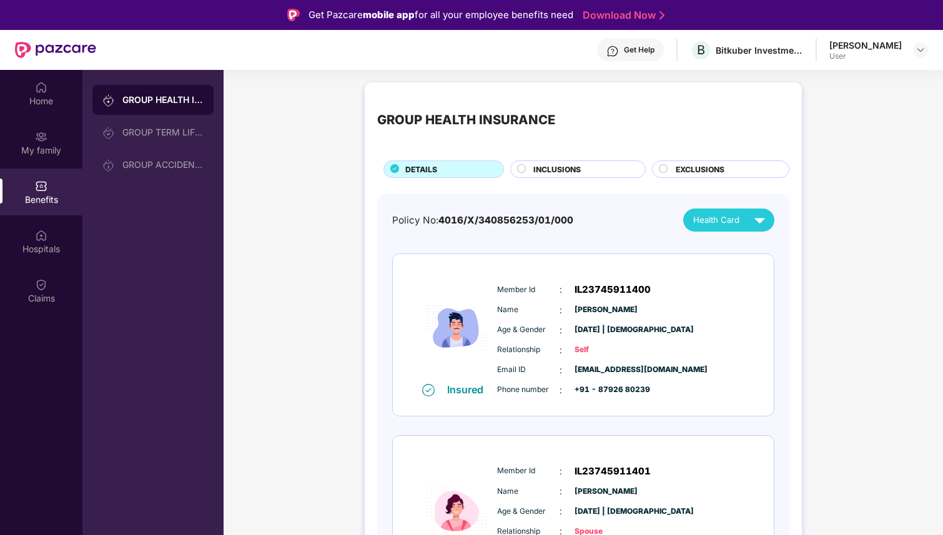
click at [648, 115] on div "GROUP HEALTH INSURANCE" at bounding box center [583, 120] width 412 height 51
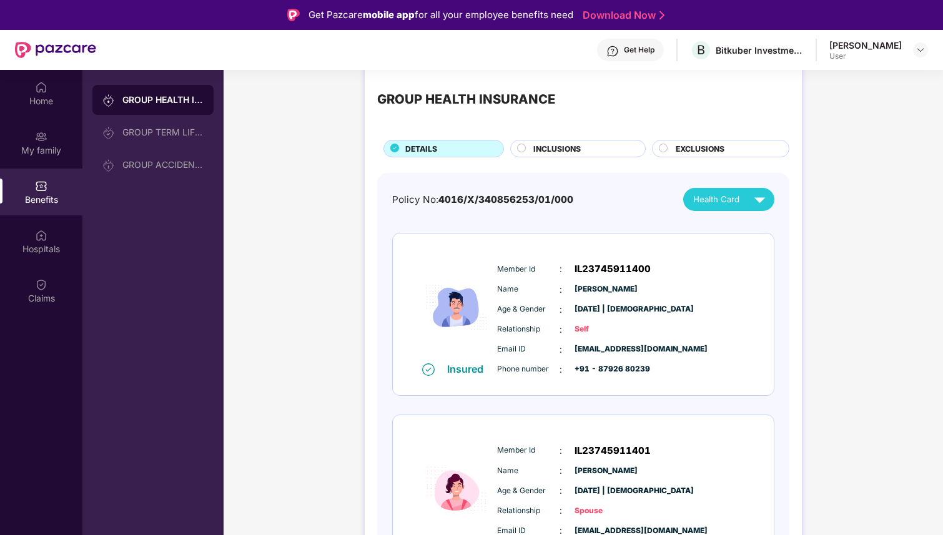
scroll to position [23, 0]
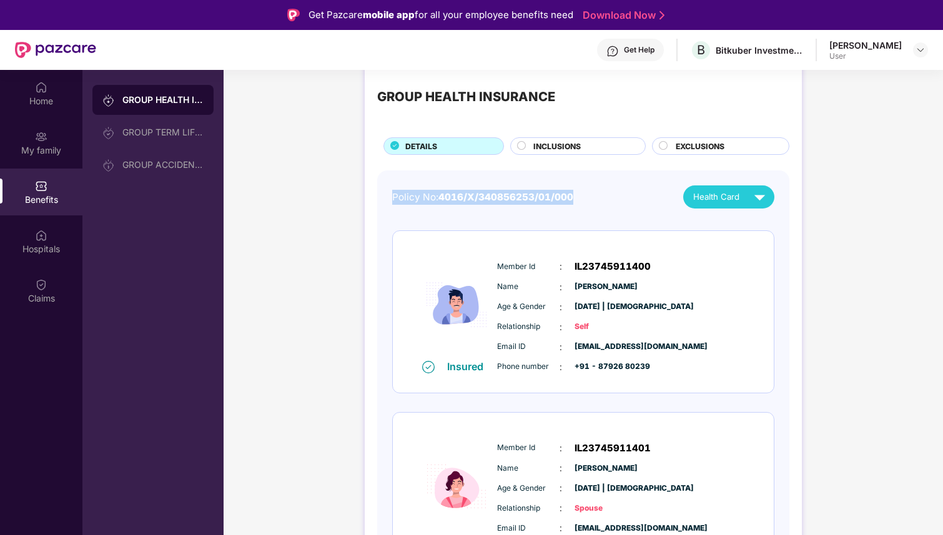
drag, startPoint x: 382, startPoint y: 194, endPoint x: 600, endPoint y: 195, distance: 218.0
